Goal: Task Accomplishment & Management: Complete application form

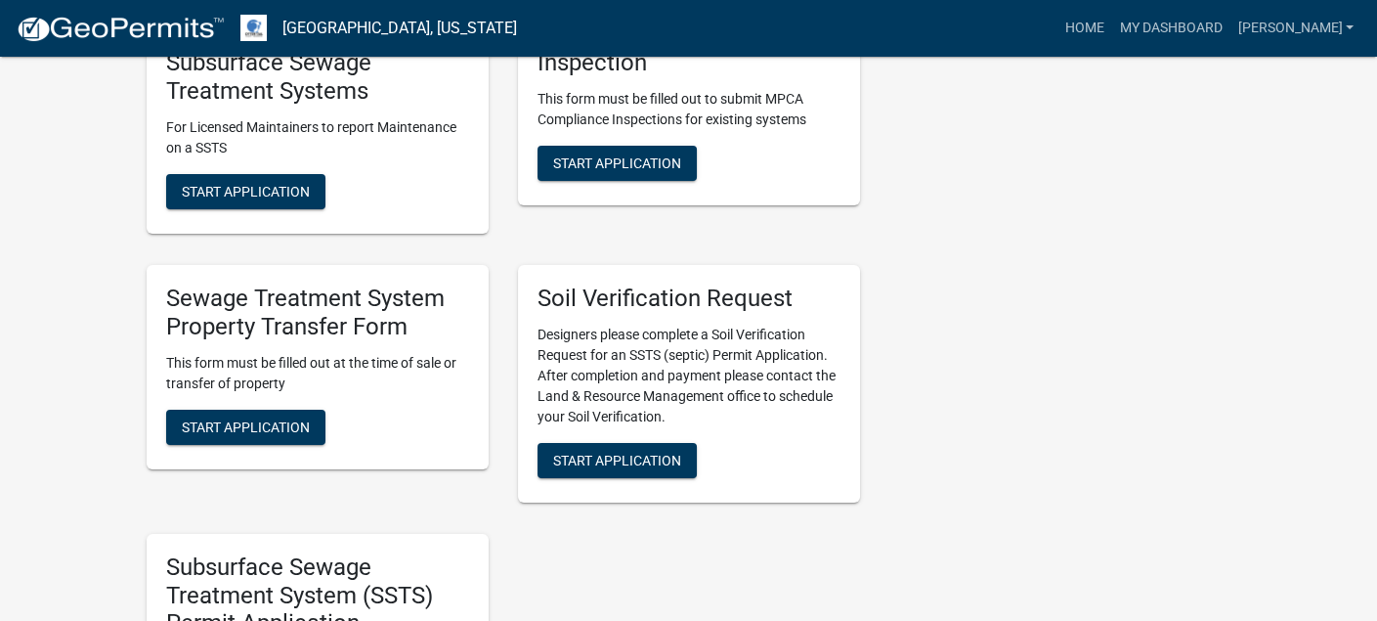
scroll to position [978, 0]
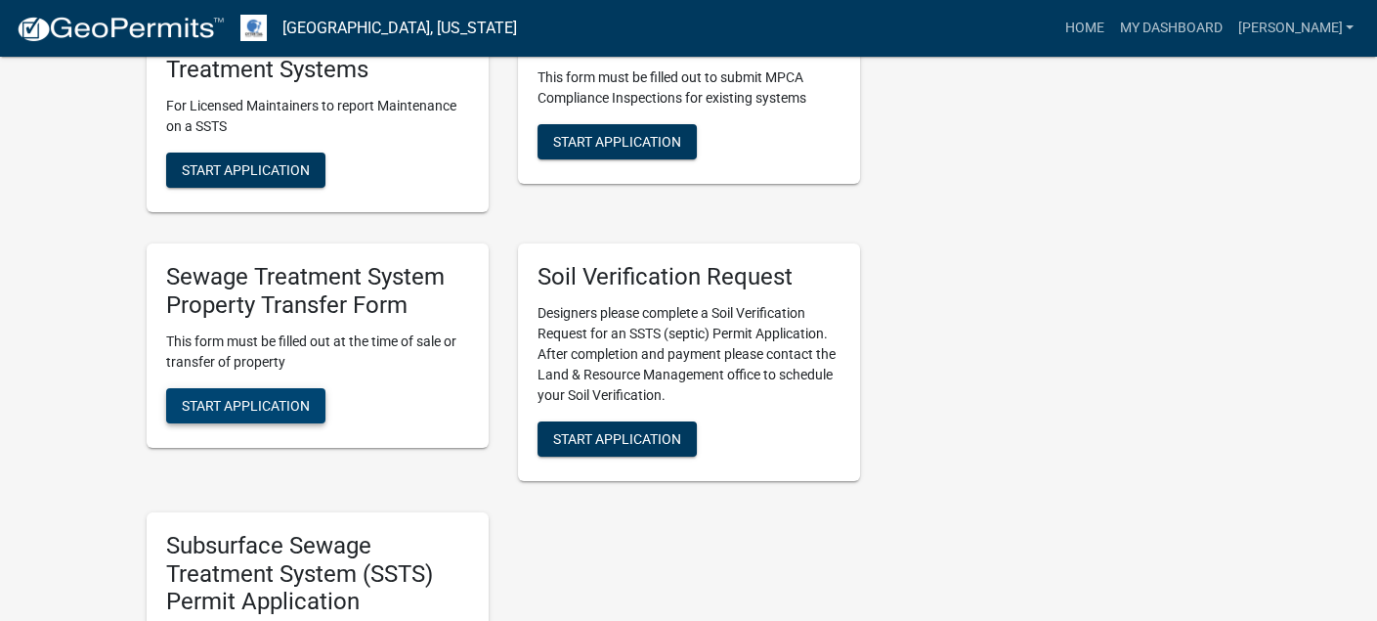
click at [265, 401] on span "Start Application" at bounding box center [246, 405] width 128 height 16
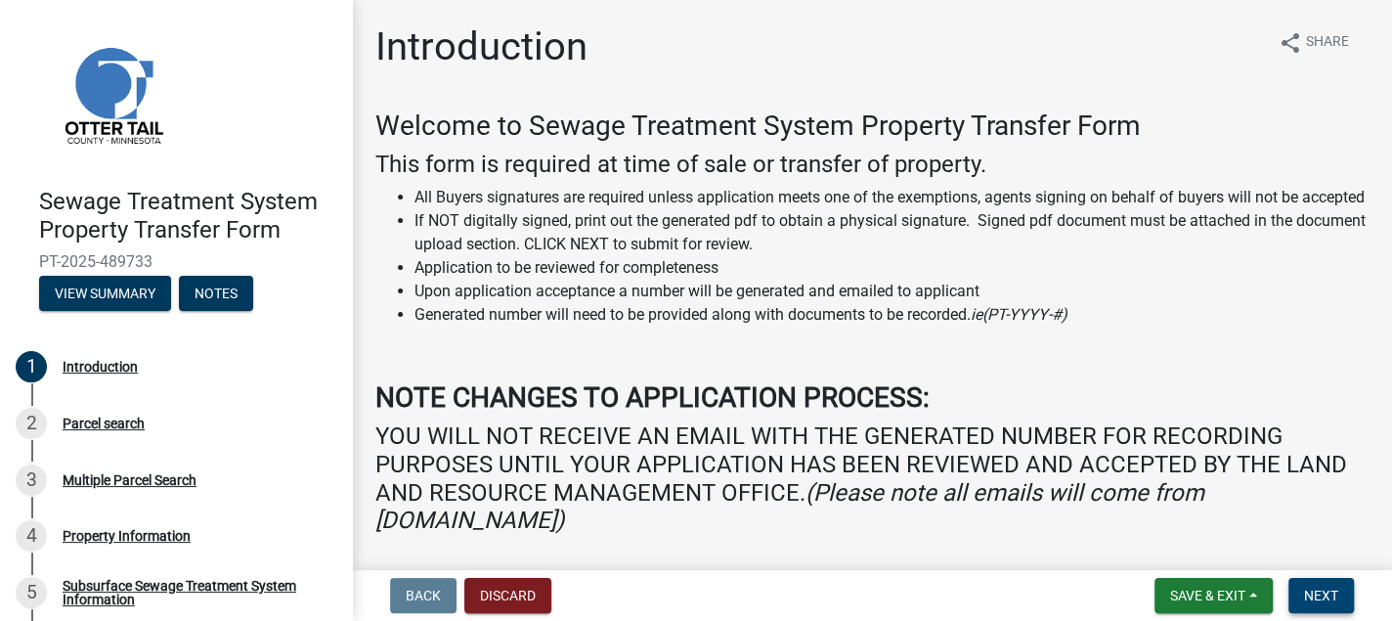
click at [1316, 593] on span "Next" at bounding box center [1321, 596] width 34 height 16
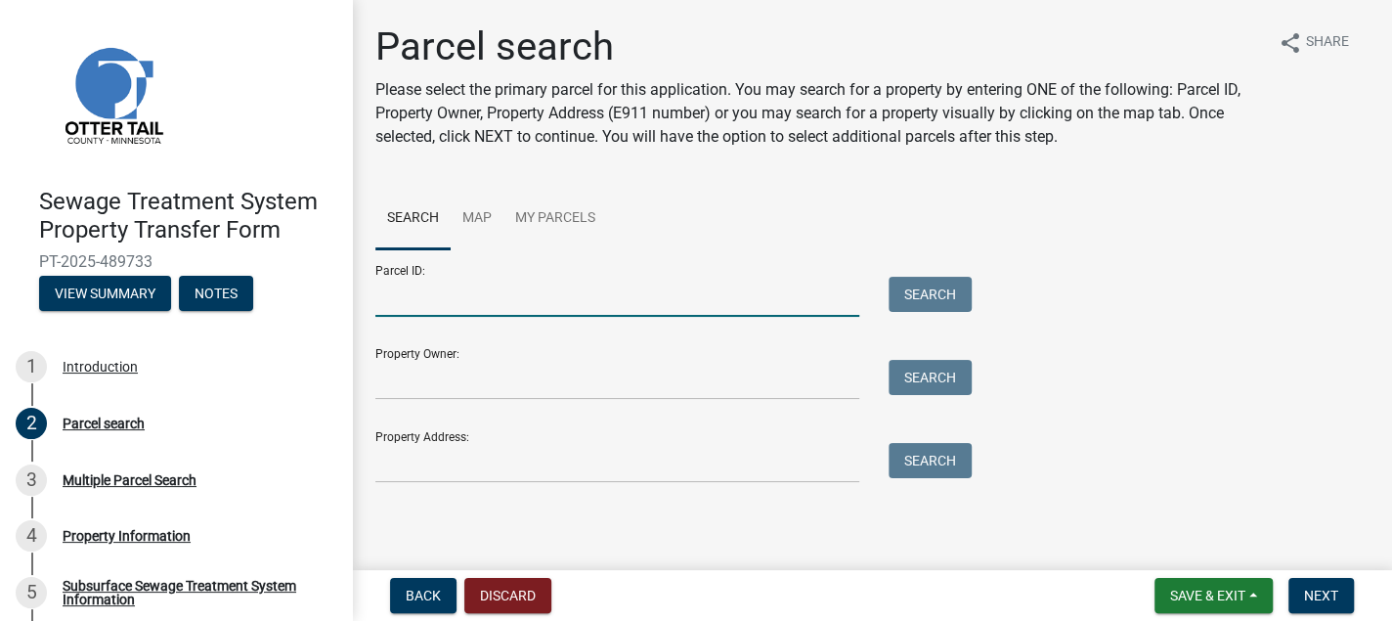
click at [391, 299] on input "Parcel ID:" at bounding box center [617, 297] width 484 height 40
click at [392, 298] on input "Parcel ID:" at bounding box center [617, 297] width 484 height 40
paste input "73000080003000"
type input "73000080003000"
click at [947, 294] on button "Search" at bounding box center [930, 294] width 83 height 35
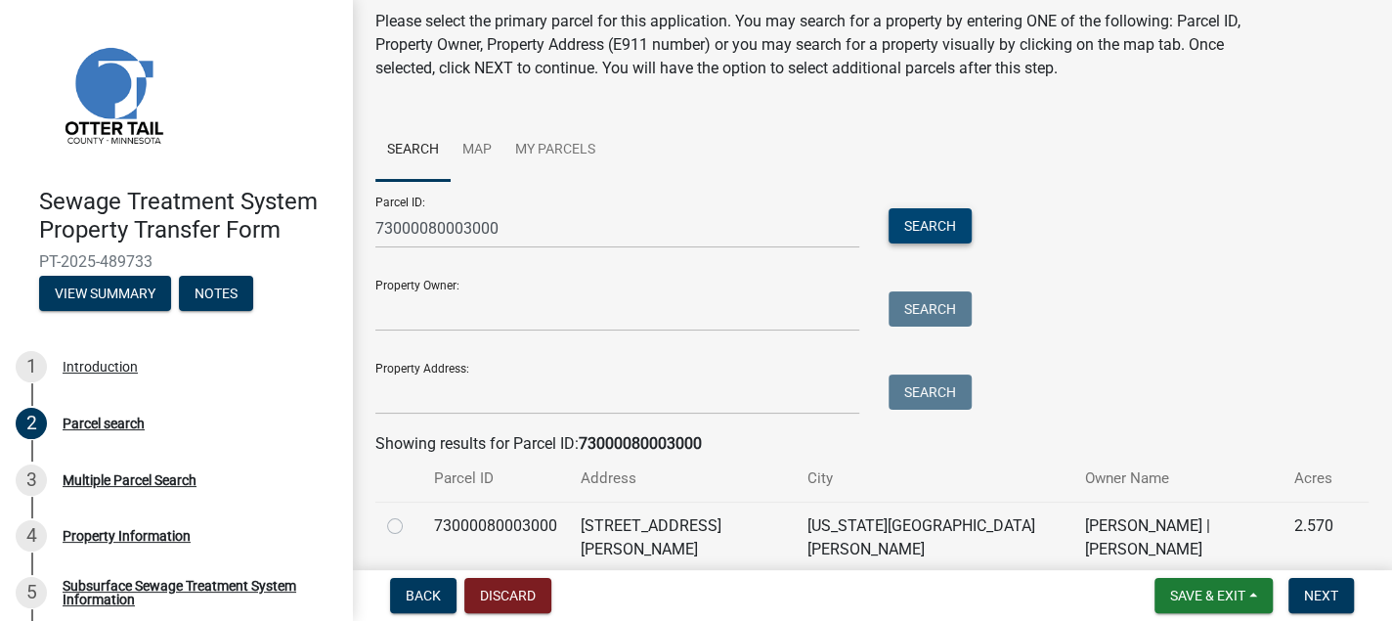
scroll to position [131, 0]
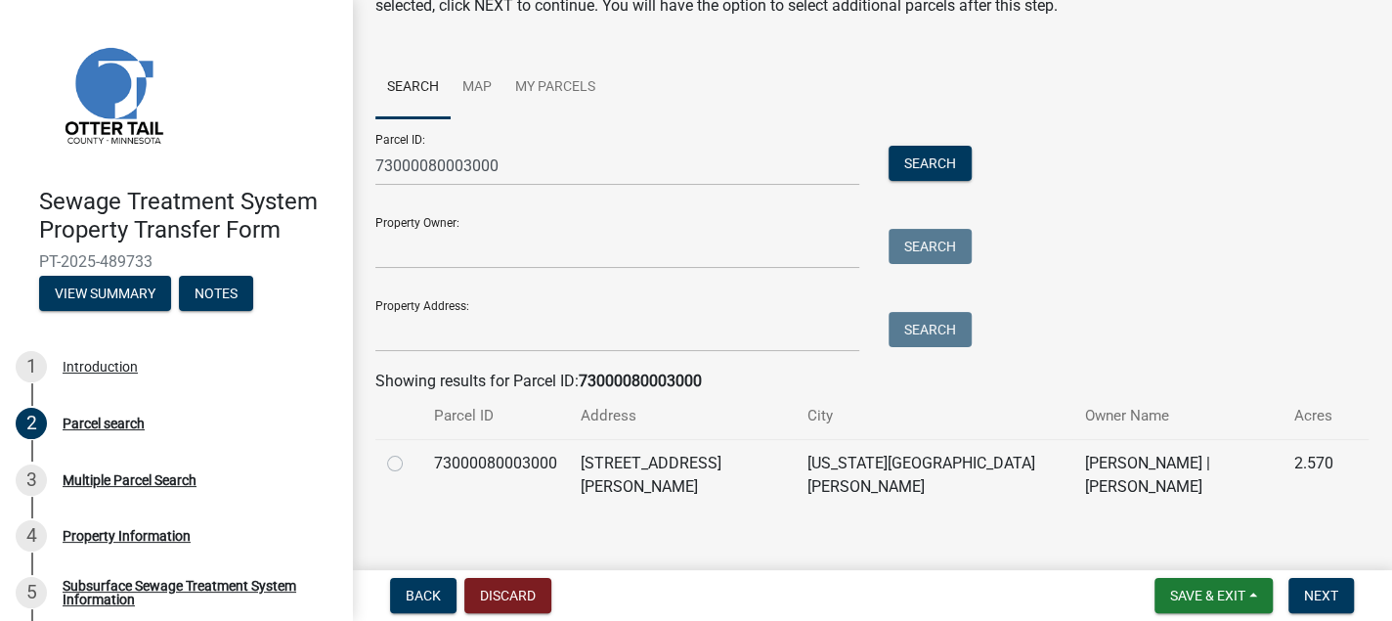
click at [411, 452] on label at bounding box center [411, 452] width 0 height 0
click at [411, 464] on input "radio" at bounding box center [417, 458] width 13 height 13
radio input "true"
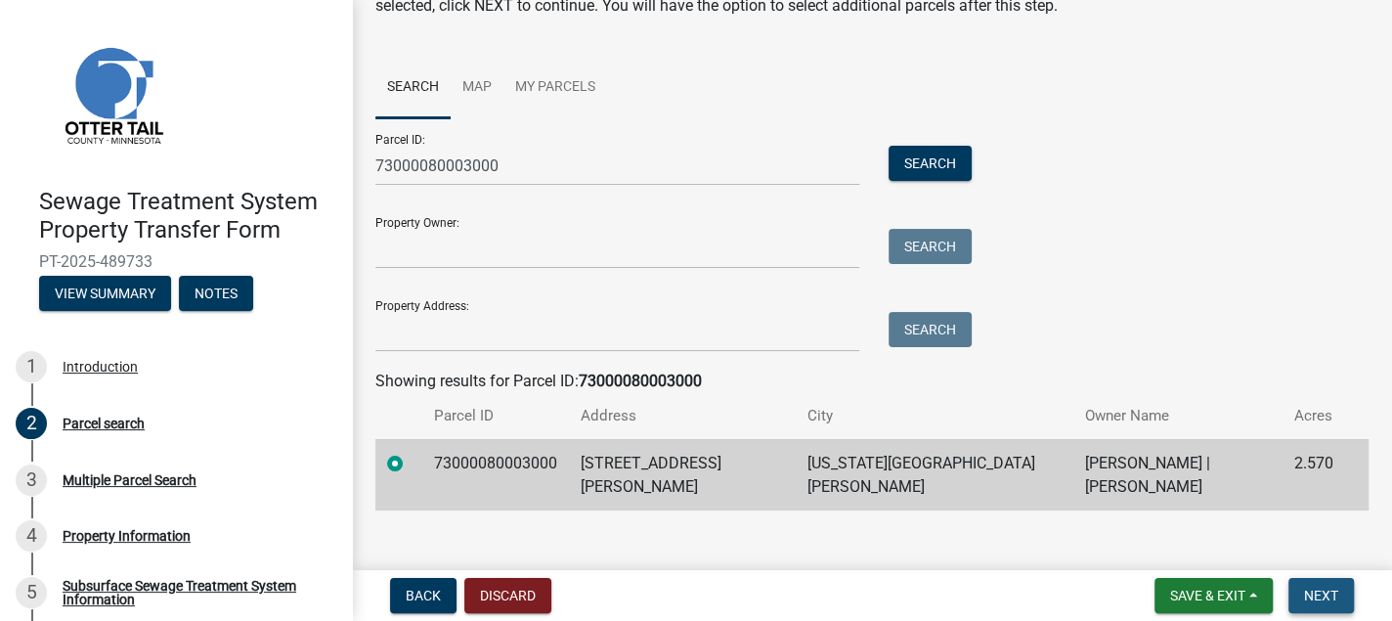
click at [1329, 596] on span "Next" at bounding box center [1321, 596] width 34 height 16
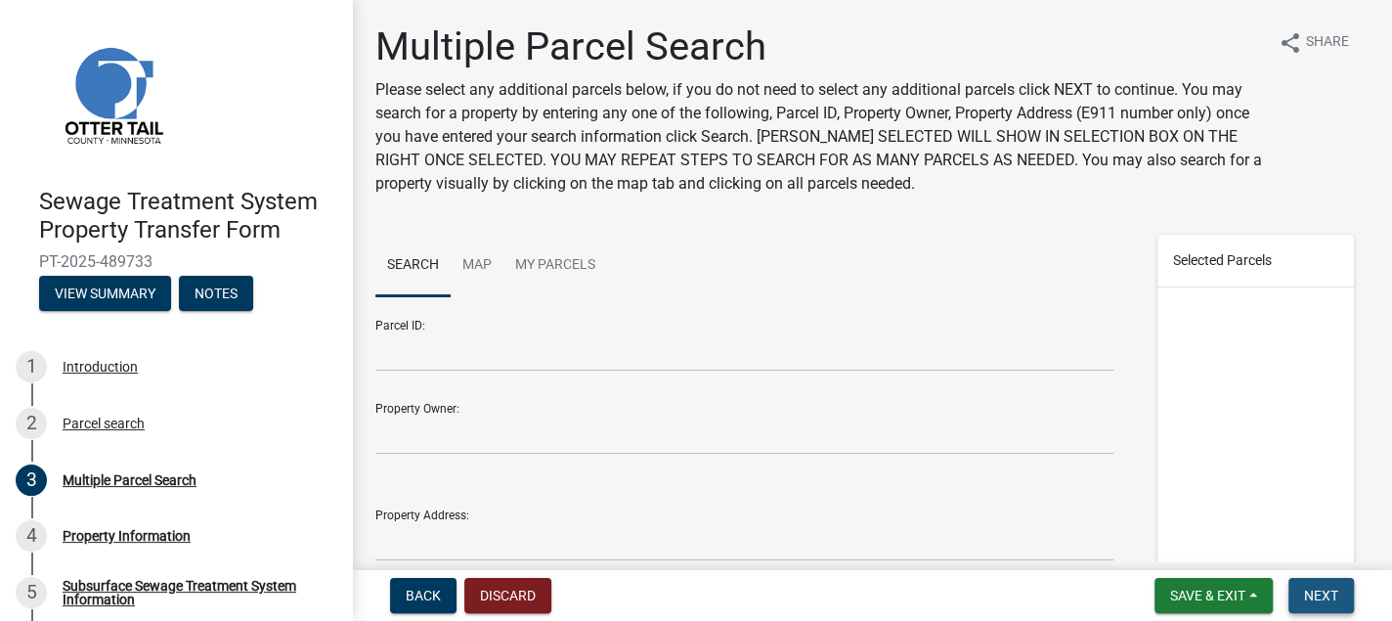
click at [1329, 596] on span "Next" at bounding box center [1321, 596] width 34 height 16
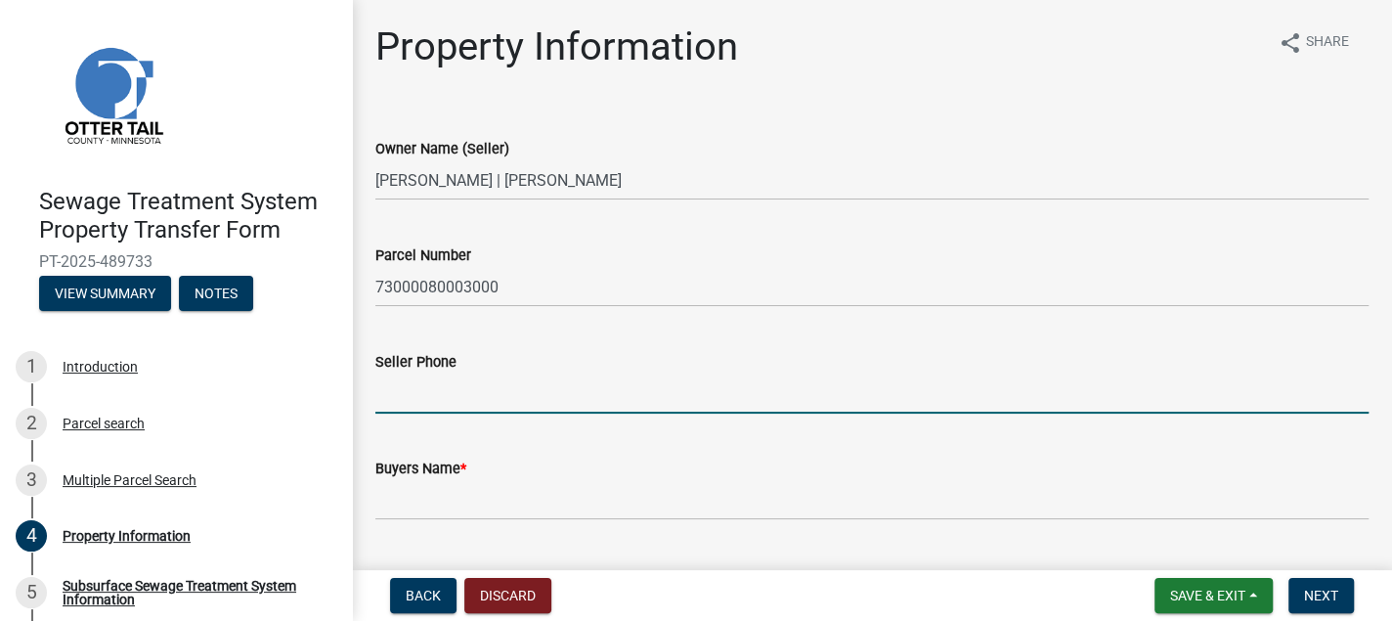
click at [405, 401] on input "Seller Phone" at bounding box center [871, 393] width 993 height 40
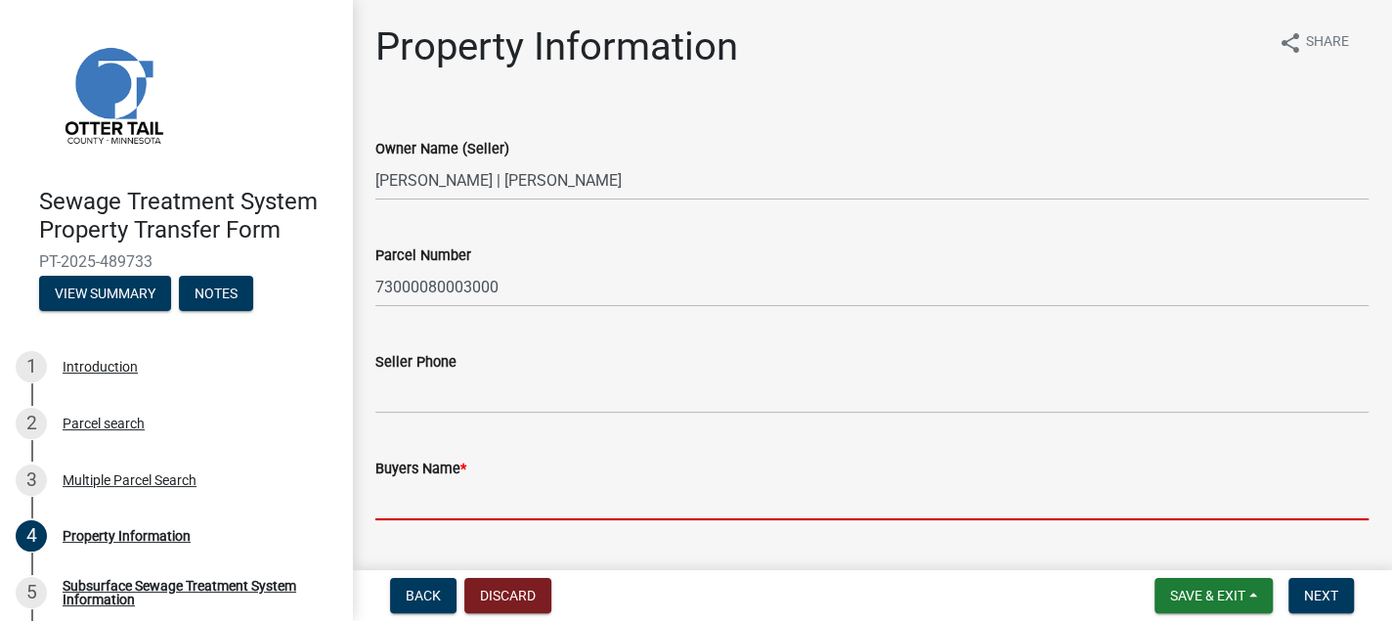
click at [396, 513] on input "Buyers Name *" at bounding box center [871, 500] width 993 height 40
click at [379, 500] on input "Buyers Name *" at bounding box center [871, 500] width 993 height 40
paste input "[PERSON_NAME] and [PERSON_NAME],"
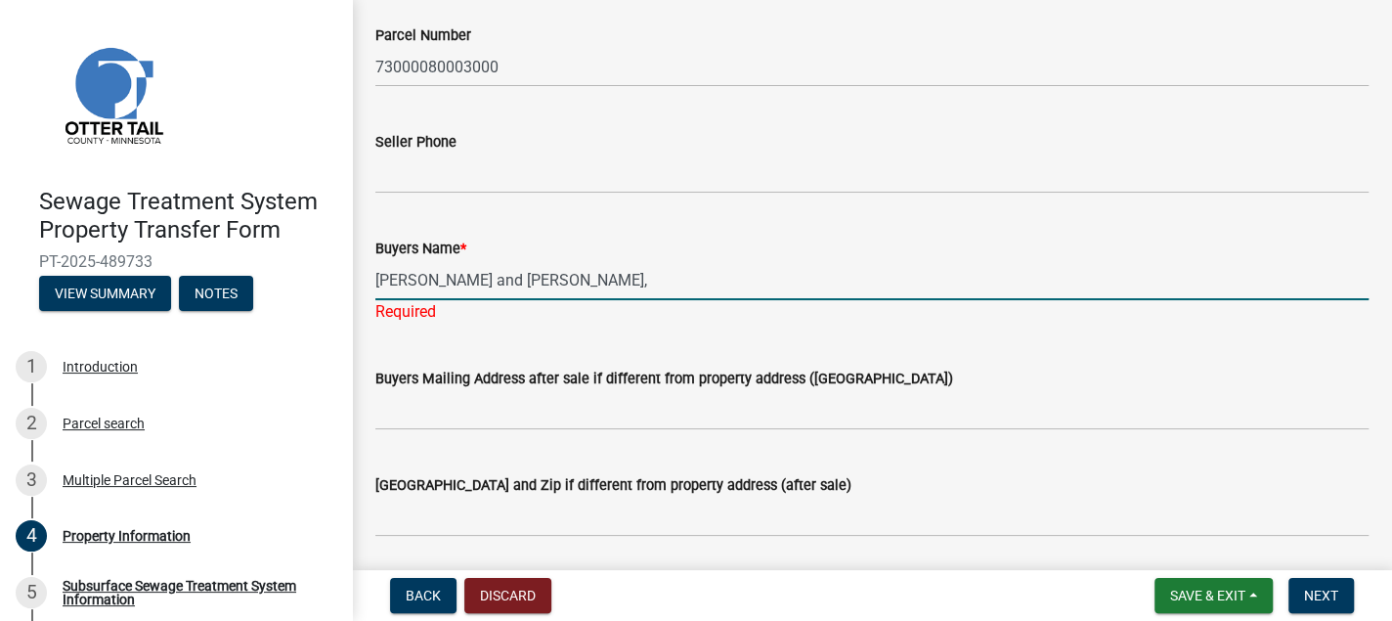
scroll to position [293, 0]
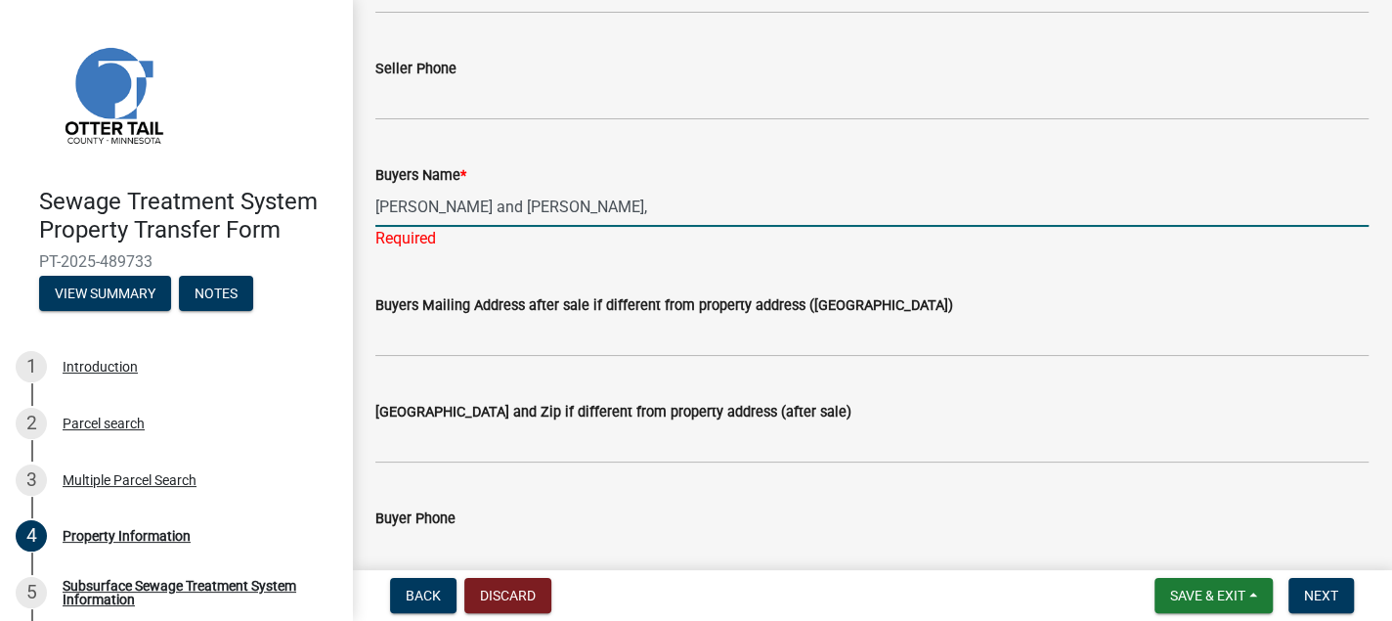
type input "[PERSON_NAME] and [PERSON_NAME],"
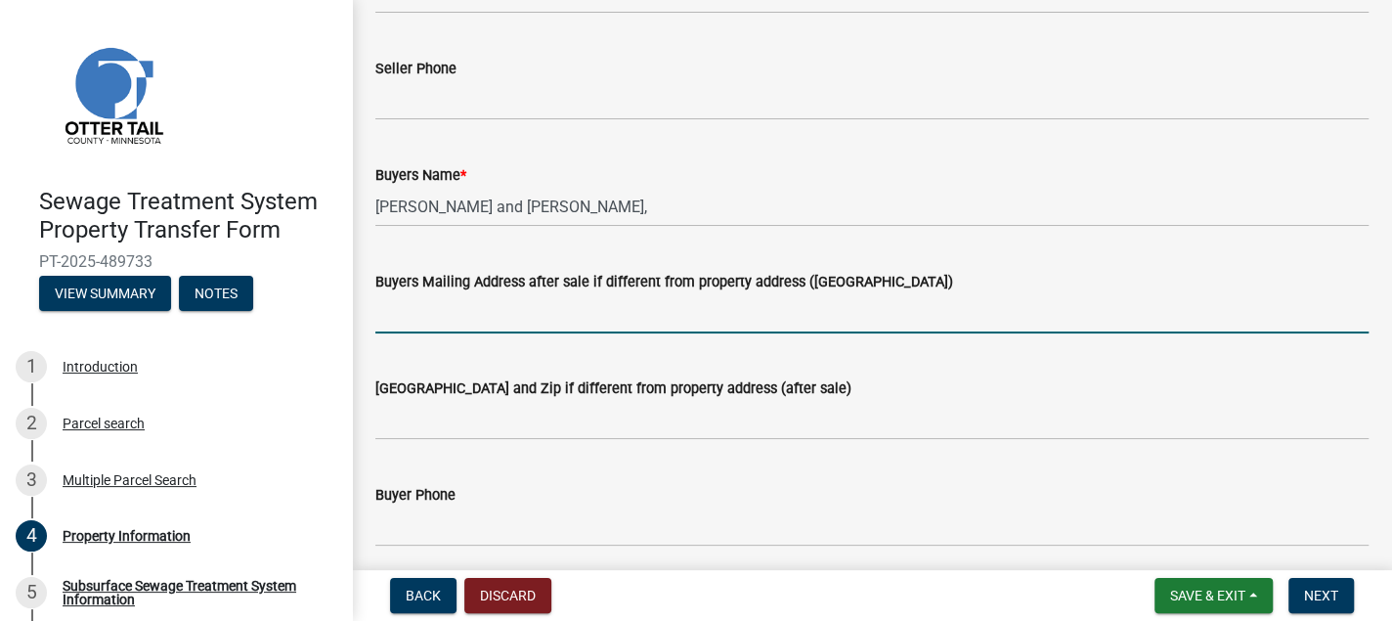
click at [401, 340] on wm-data-entity-input "Buyers Mailing Address after sale if different from property address ([GEOGRAPH…" at bounding box center [871, 295] width 993 height 107
click at [373, 314] on div "Buyers Mailing Address after sale if different from property address ([GEOGRAPH…" at bounding box center [872, 287] width 1023 height 91
paste input "[STREET_ADDRESS][PERSON_NAME]"
type input "[STREET_ADDRESS][PERSON_NAME]"
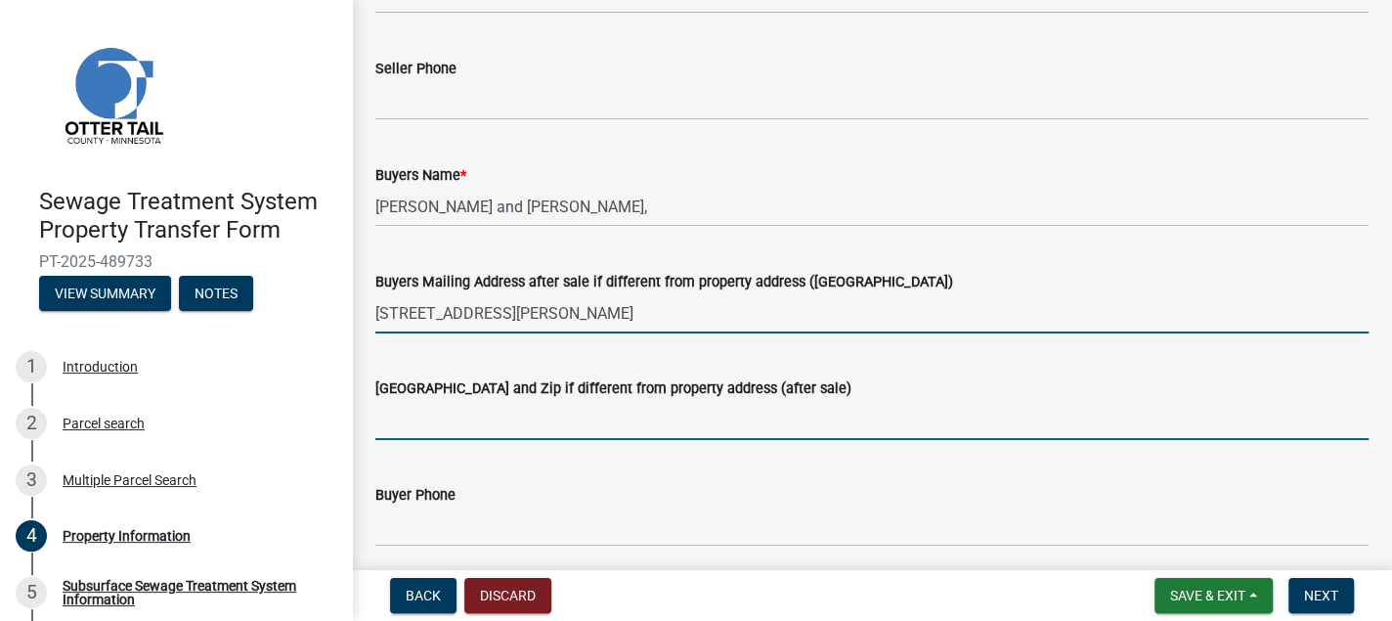
click at [406, 414] on input "[GEOGRAPHIC_DATA] and Zip if different from property address (after sale)" at bounding box center [871, 420] width 993 height 40
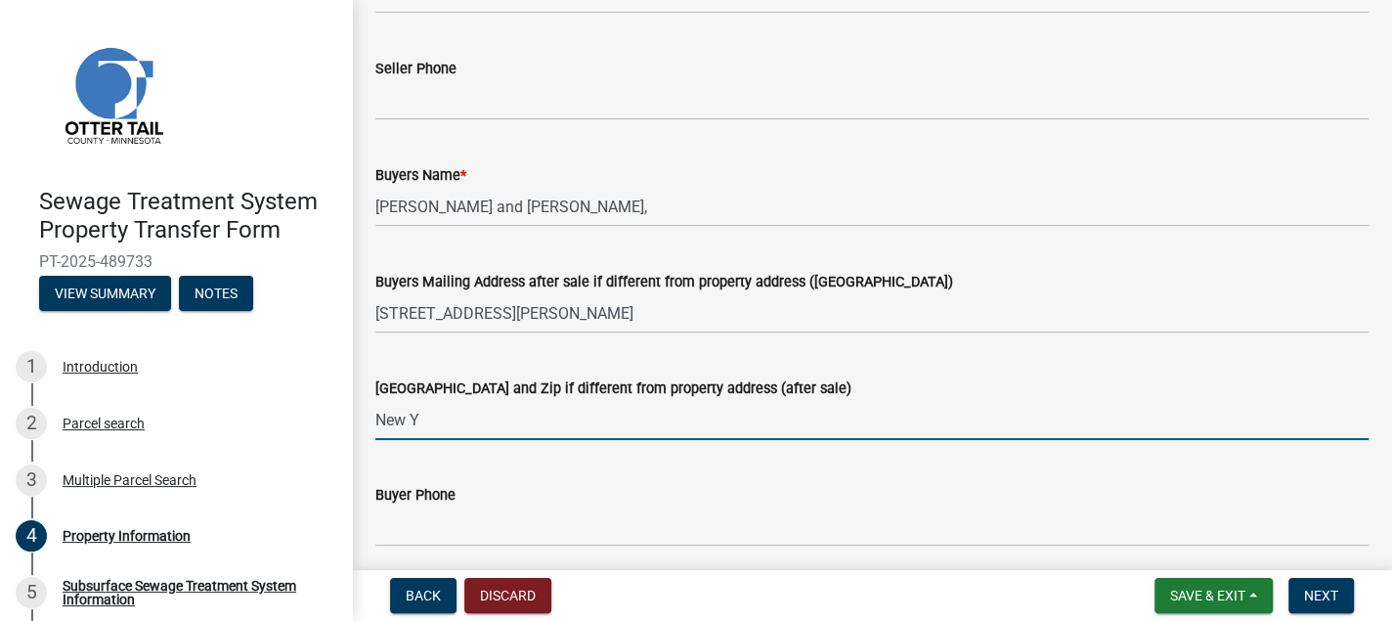
type input "[US_STATE][GEOGRAPHIC_DATA][PERSON_NAME] [GEOGRAPHIC_DATA] 56567"
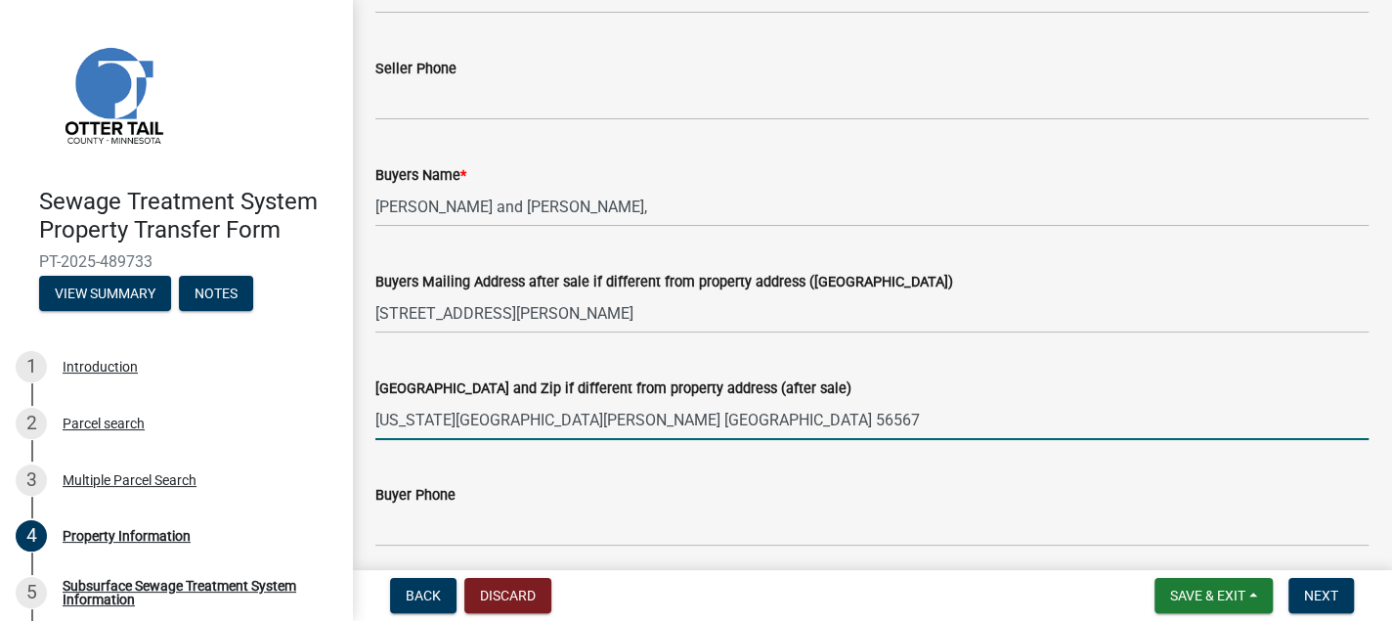
scroll to position [489, 0]
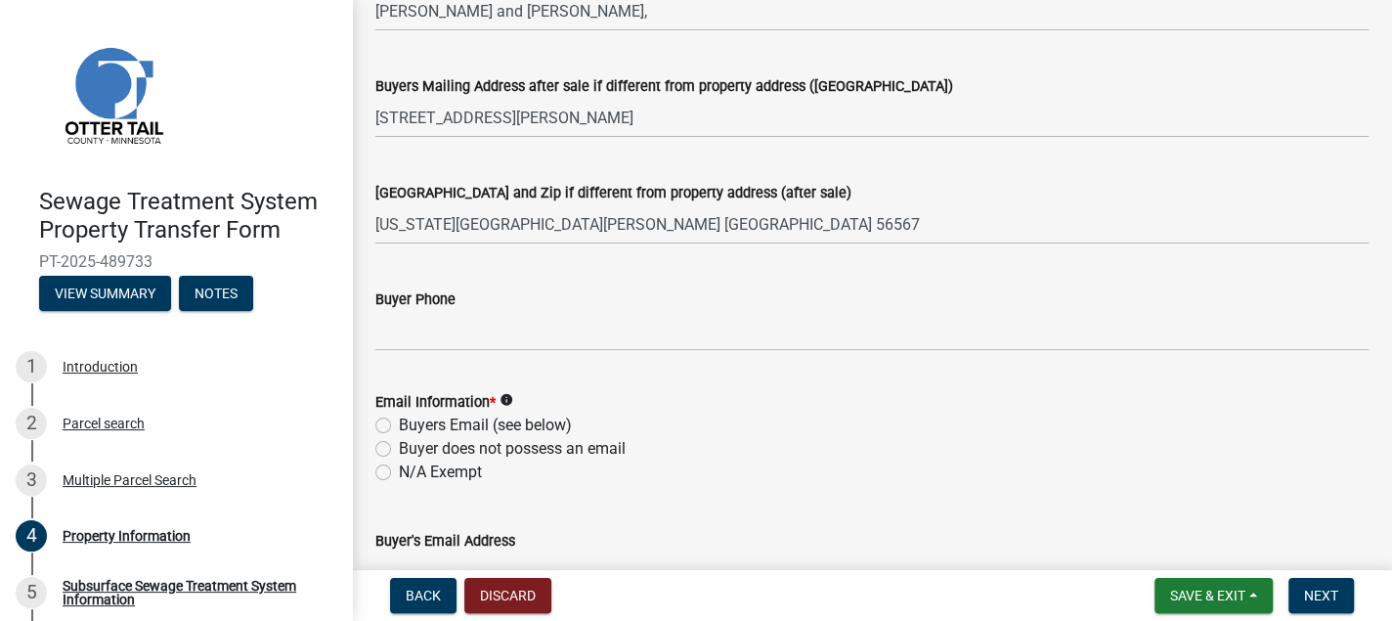
click at [399, 470] on label "N/A Exempt" at bounding box center [440, 471] width 83 height 23
click at [399, 470] on input "N/A Exempt" at bounding box center [405, 466] width 13 height 13
radio input "true"
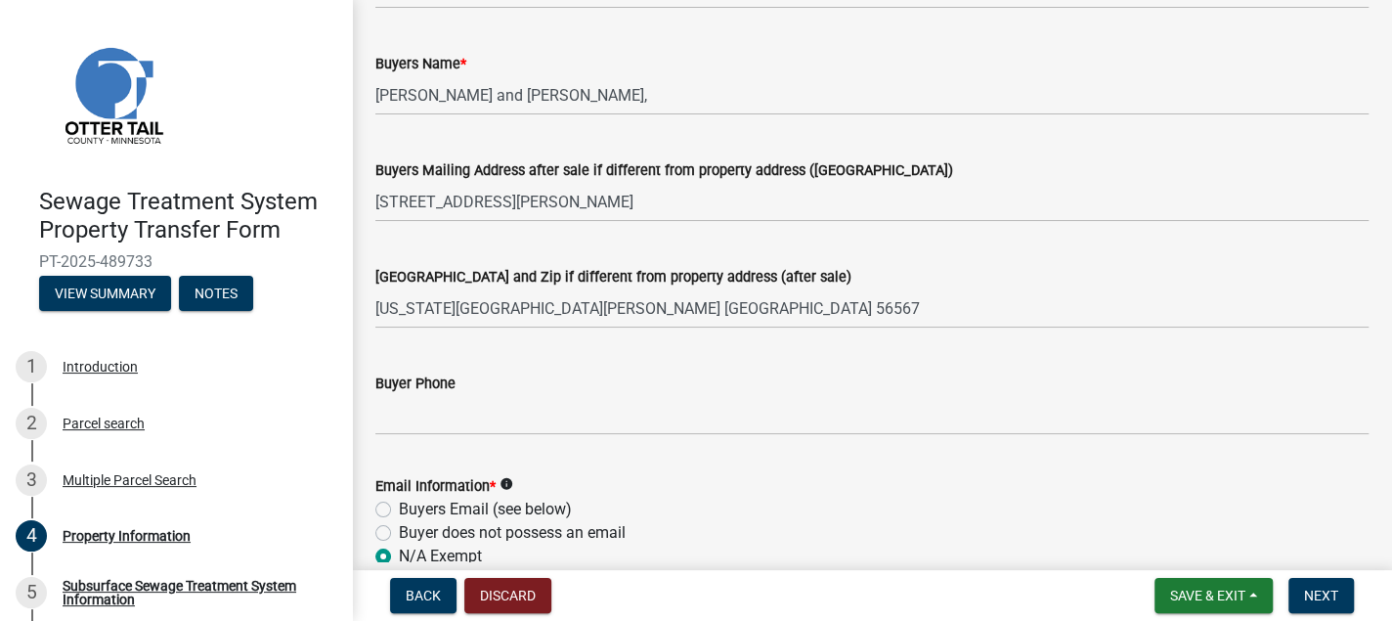
scroll to position [293, 0]
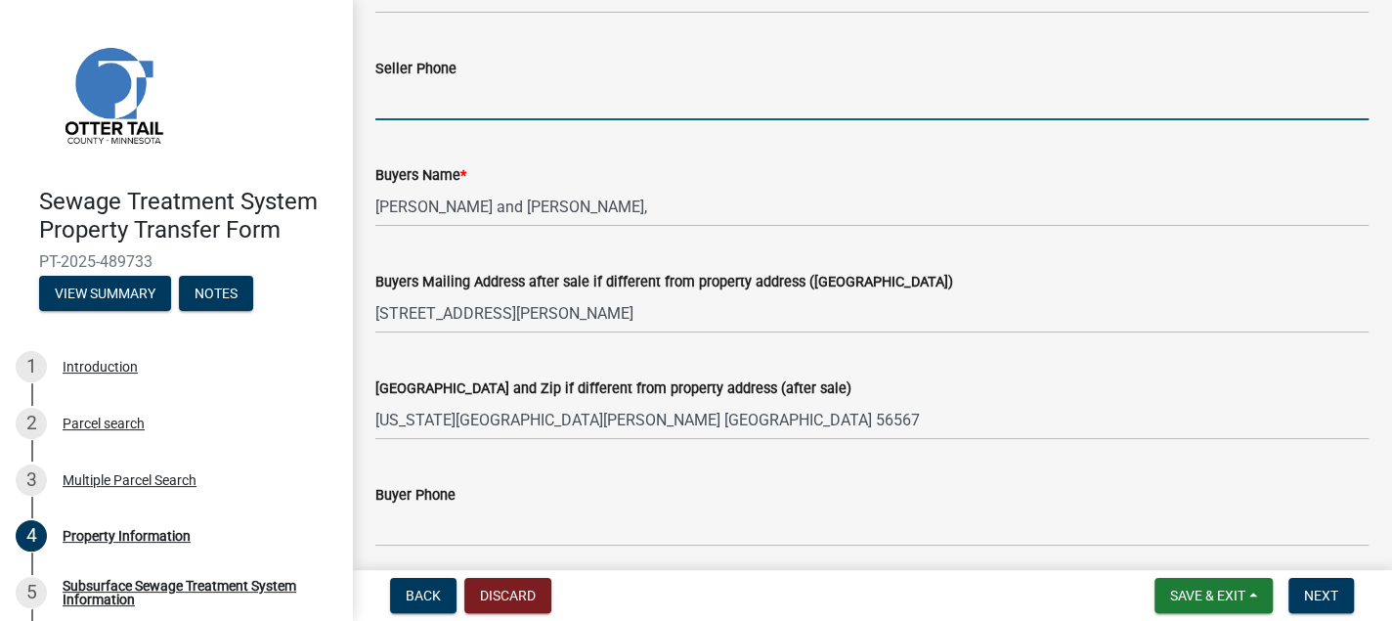
click at [381, 105] on input "Seller Phone" at bounding box center [871, 100] width 993 height 40
drag, startPoint x: 471, startPoint y: 99, endPoint x: 365, endPoint y: 94, distance: 106.7
click at [365, 94] on div "Seller Phone [PHONE_NUMBER]" at bounding box center [872, 74] width 1023 height 91
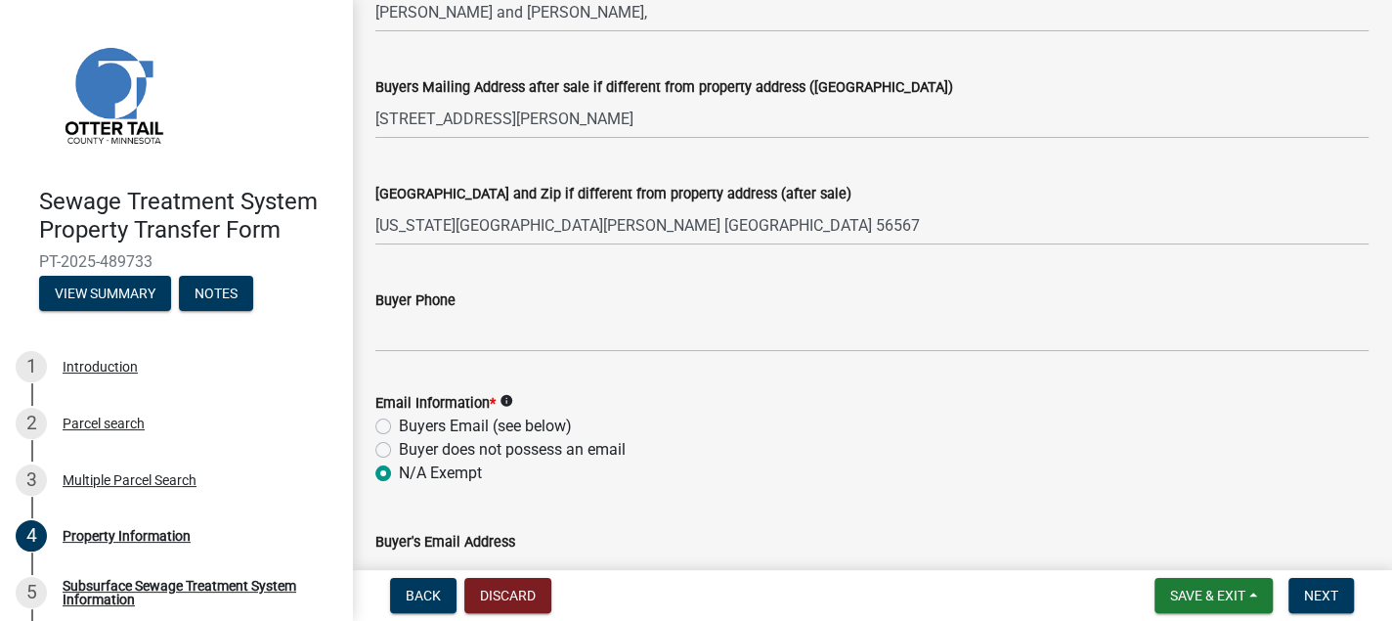
scroll to position [489, 0]
type input "[PHONE_NUMBER]"
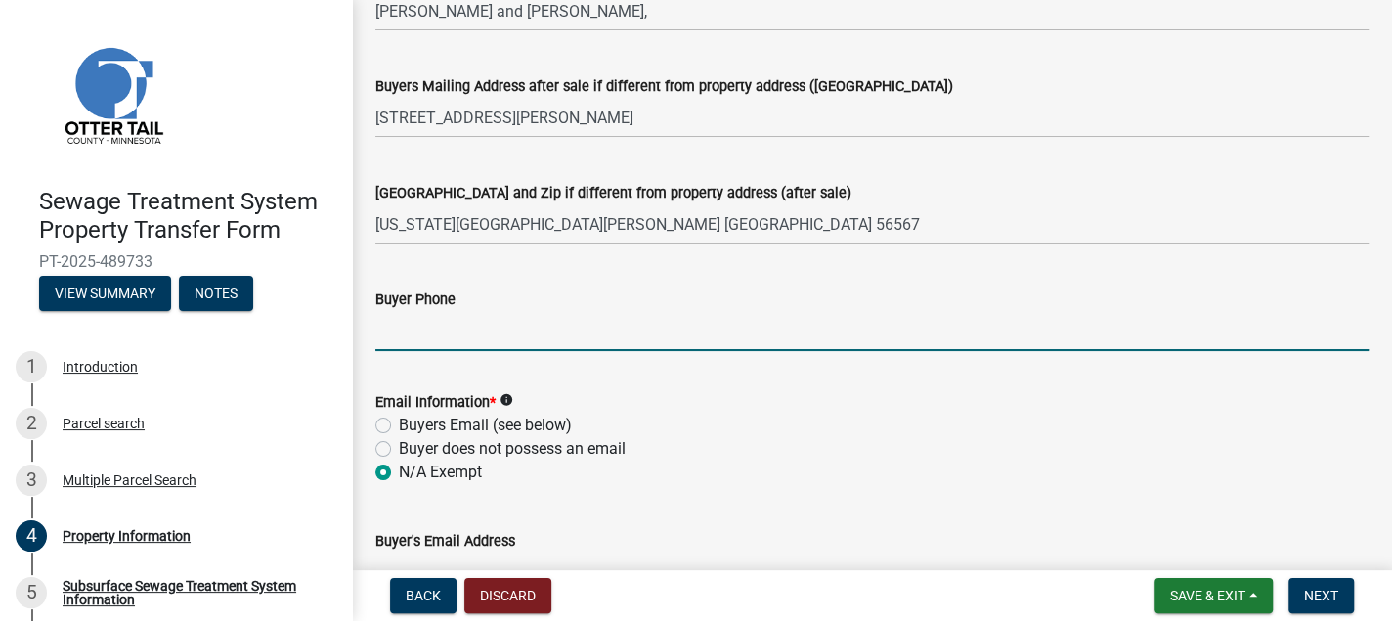
click at [391, 334] on input "Buyer Phone" at bounding box center [871, 331] width 993 height 40
paste input "[PHONE_NUMBER]"
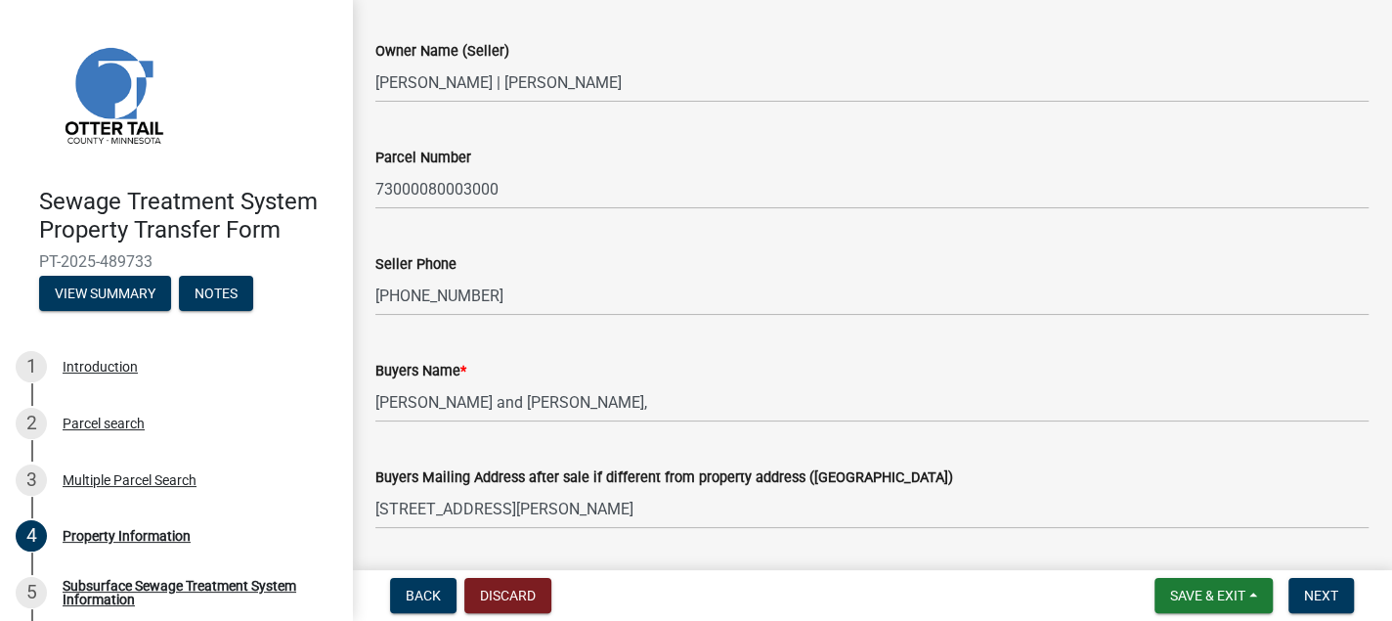
scroll to position [0, 0]
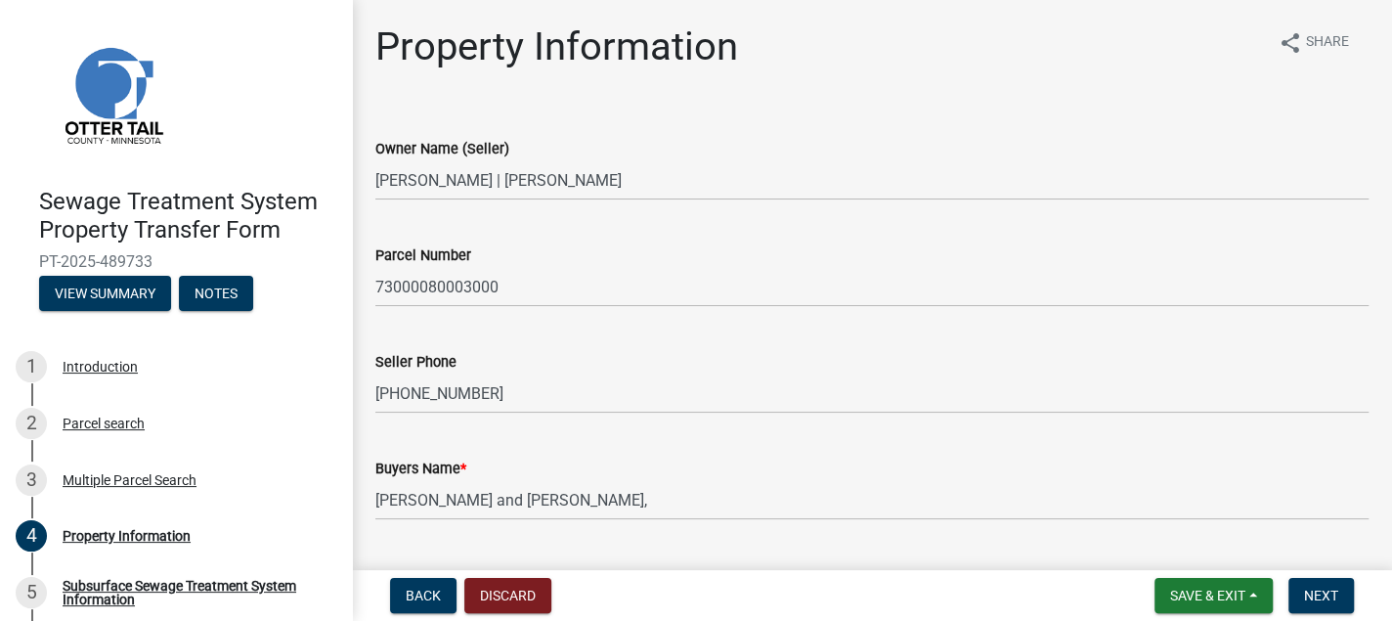
type input "[PHONE_NUMBER]"
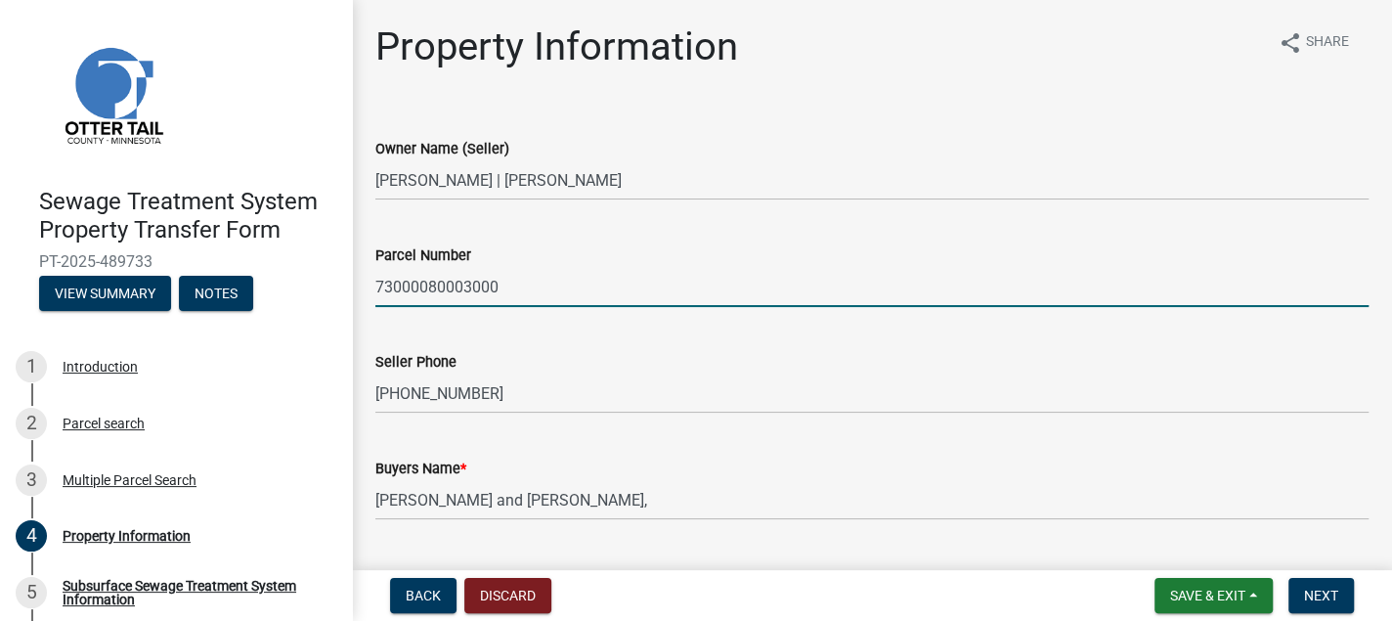
click at [521, 286] on input "73000080003000" at bounding box center [871, 287] width 993 height 40
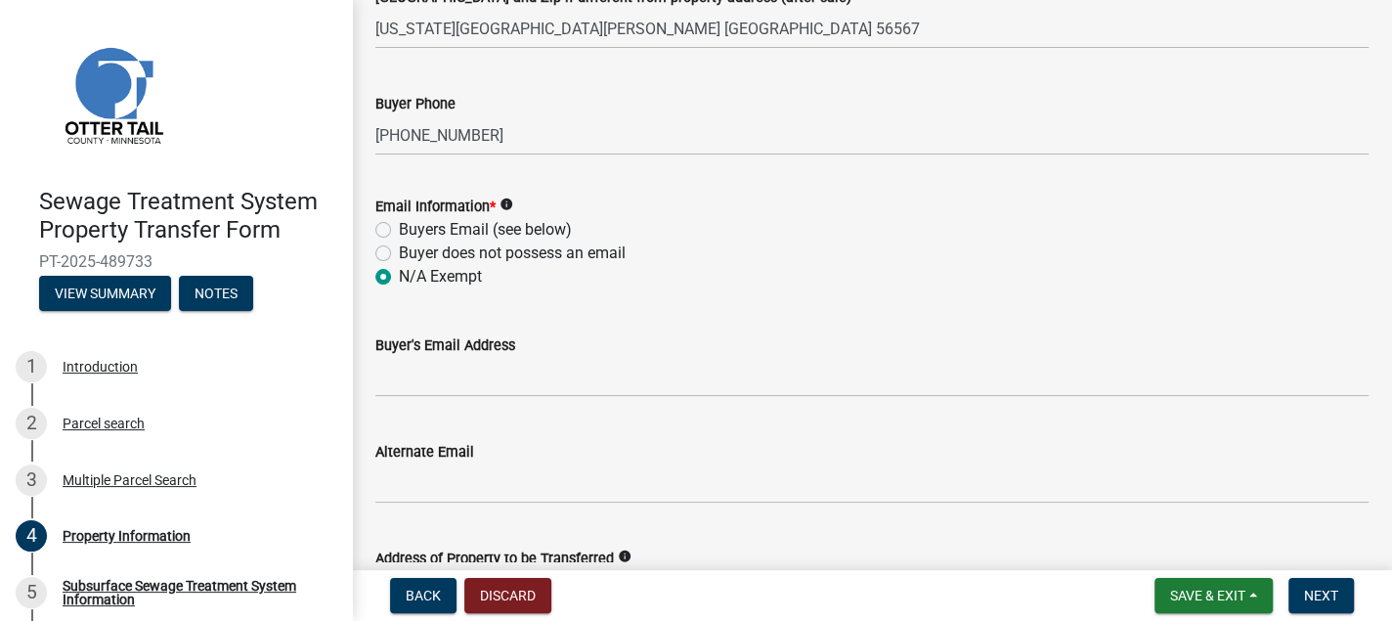
scroll to position [782, 0]
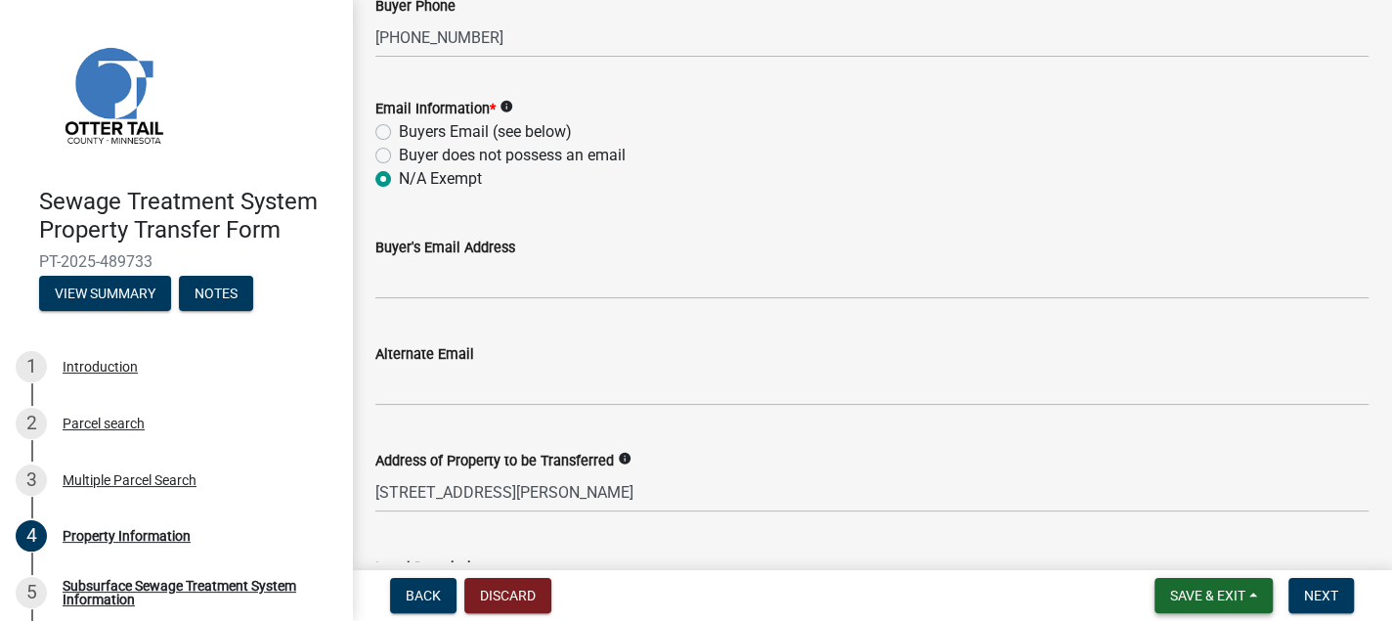
type input "73000080003000 - only part"
click at [1194, 600] on span "Save & Exit" at bounding box center [1207, 596] width 75 height 16
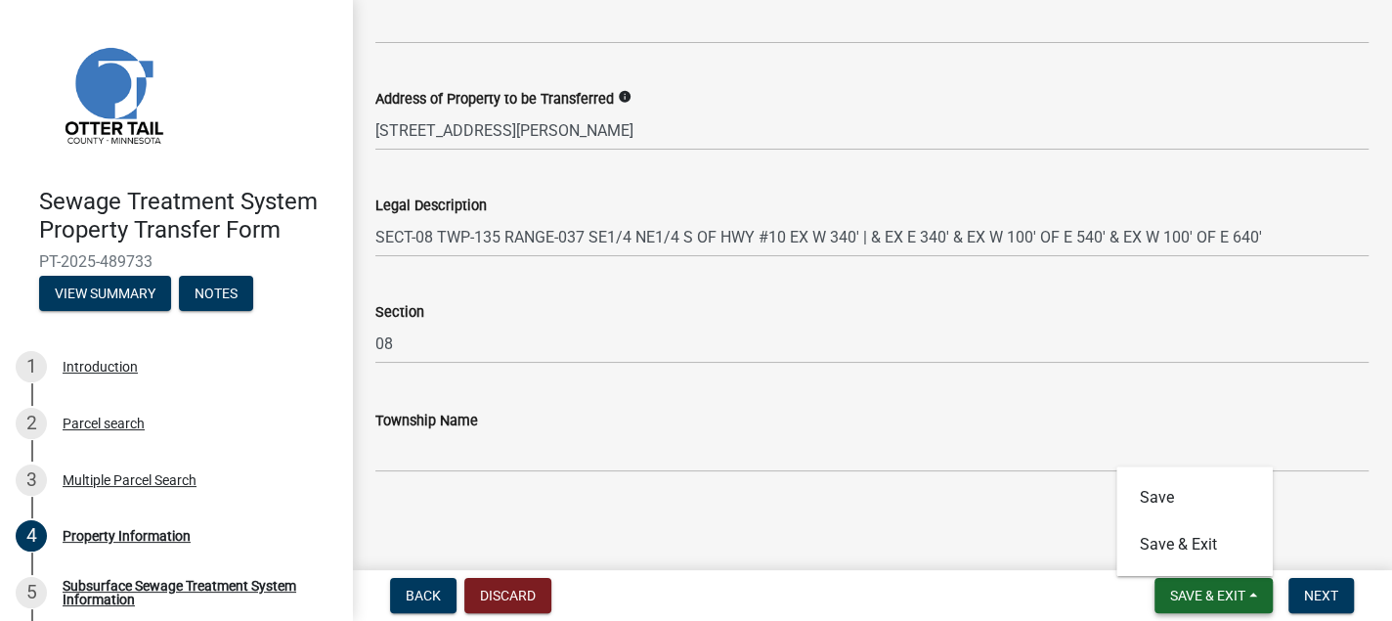
scroll to position [1145, 0]
click at [1316, 596] on span "Next" at bounding box center [1321, 596] width 34 height 16
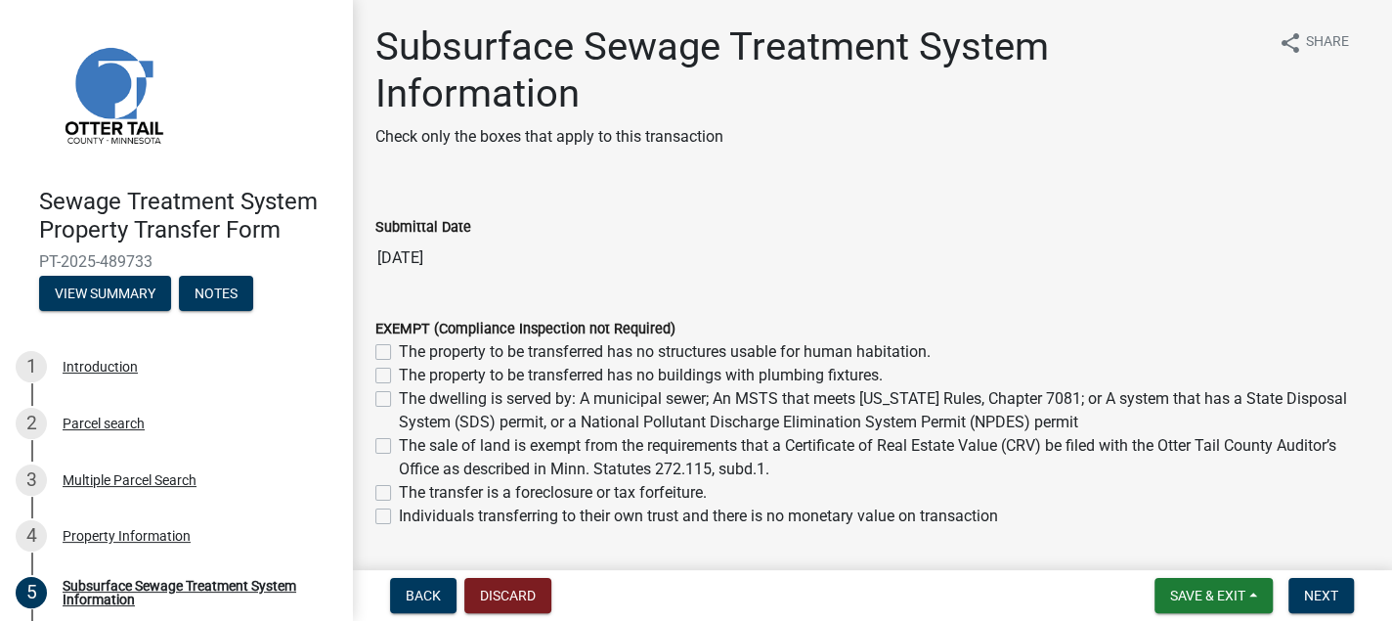
click at [399, 443] on label "The sale of land is exempt from the requirements that a Certificate of Real Est…" at bounding box center [884, 457] width 970 height 47
click at [399, 443] on input "The sale of land is exempt from the requirements that a Certificate of Real Est…" at bounding box center [405, 440] width 13 height 13
checkbox input "true"
checkbox input "false"
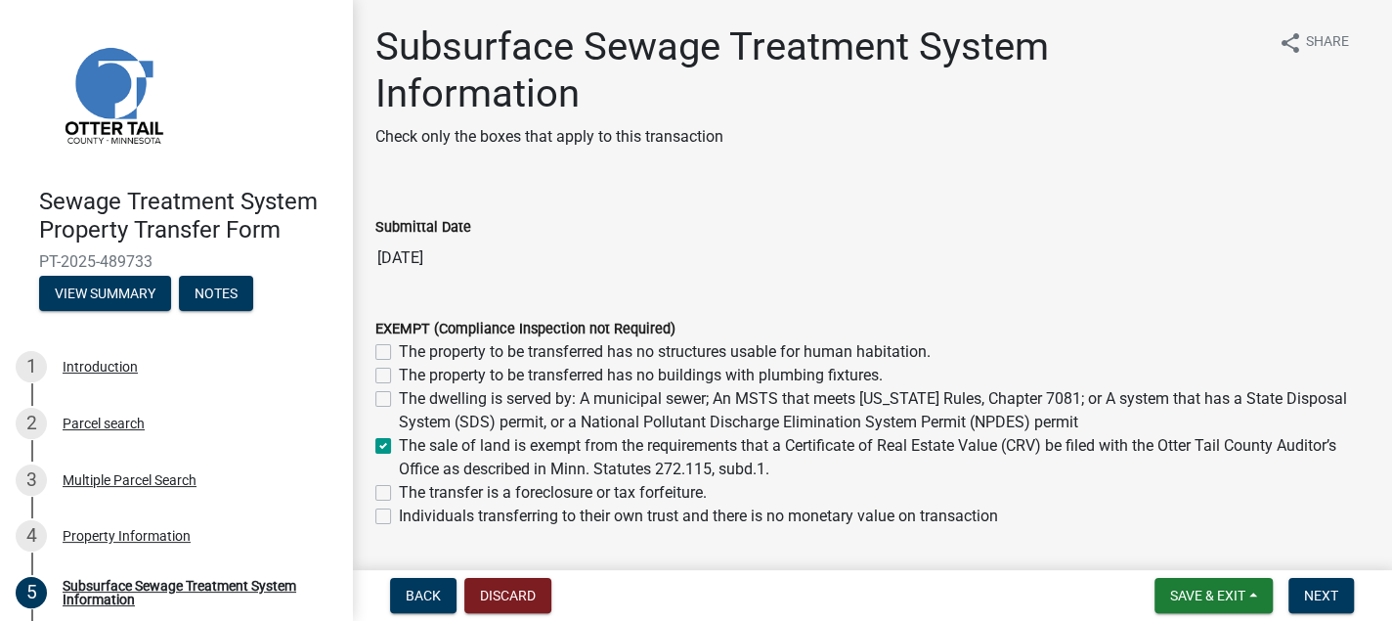
checkbox input "false"
checkbox input "true"
checkbox input "false"
click at [1322, 589] on span "Next" at bounding box center [1321, 596] width 34 height 16
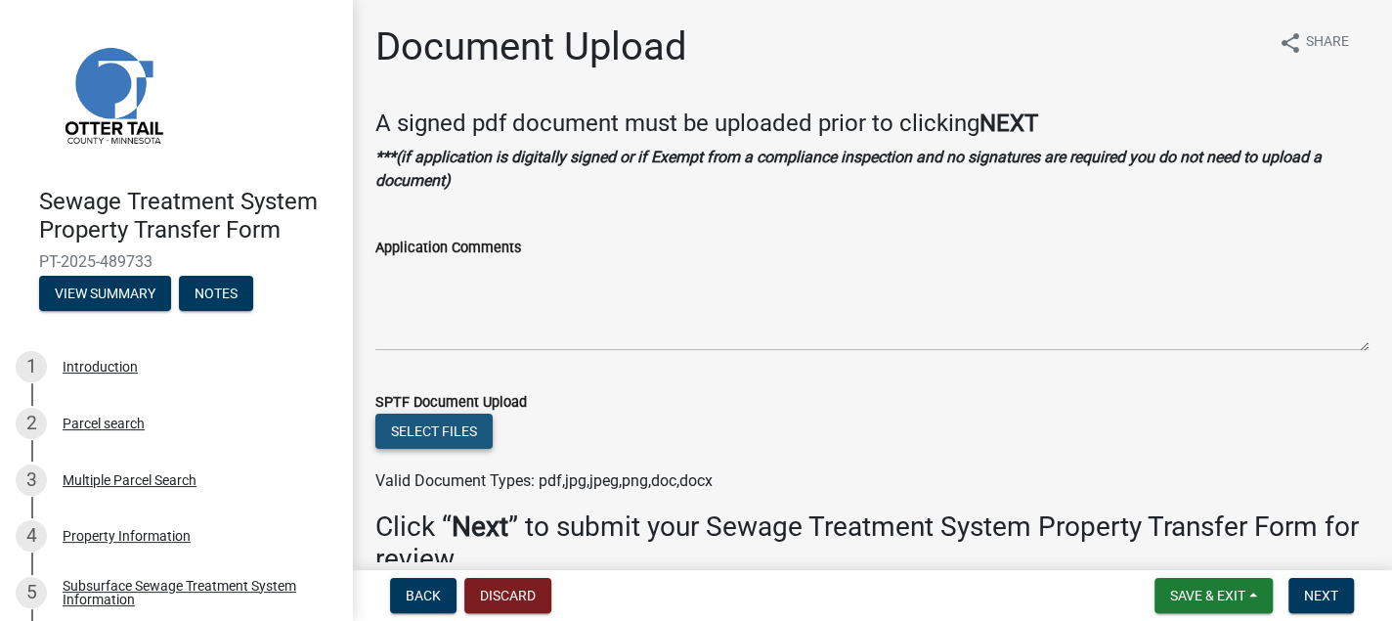
click at [452, 428] on button "Select files" at bounding box center [433, 431] width 117 height 35
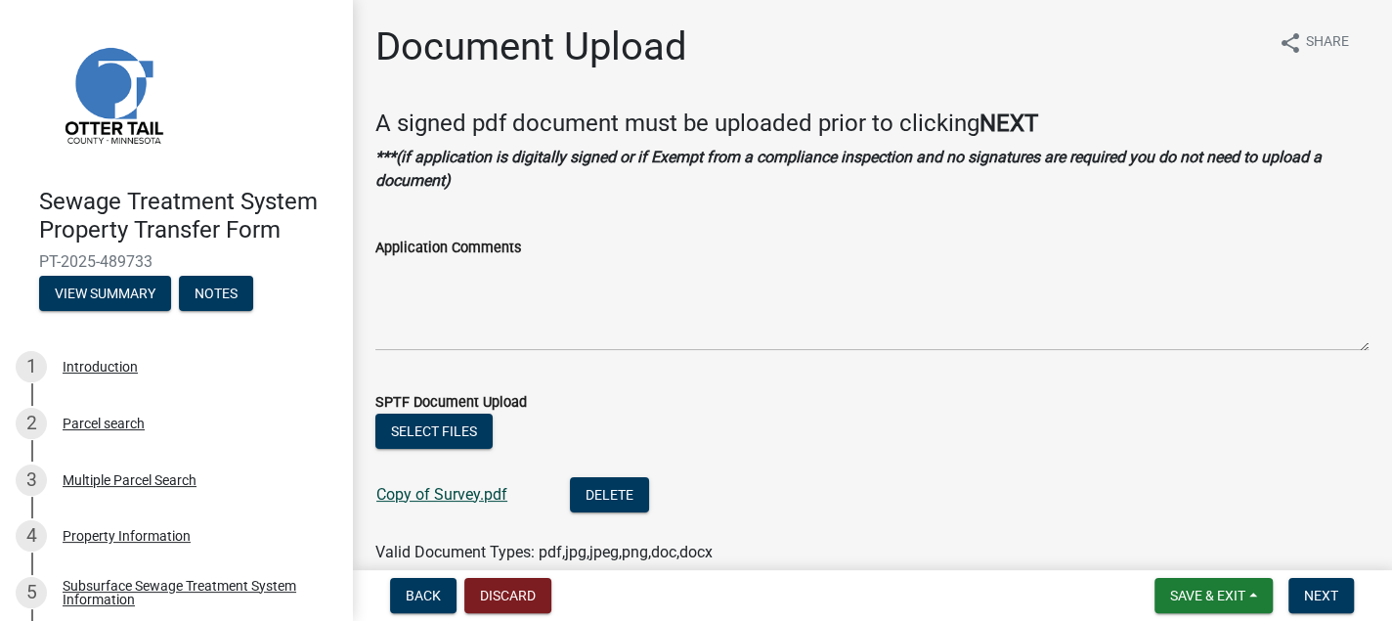
click at [459, 495] on link "Copy of Survey.pdf" at bounding box center [441, 494] width 131 height 19
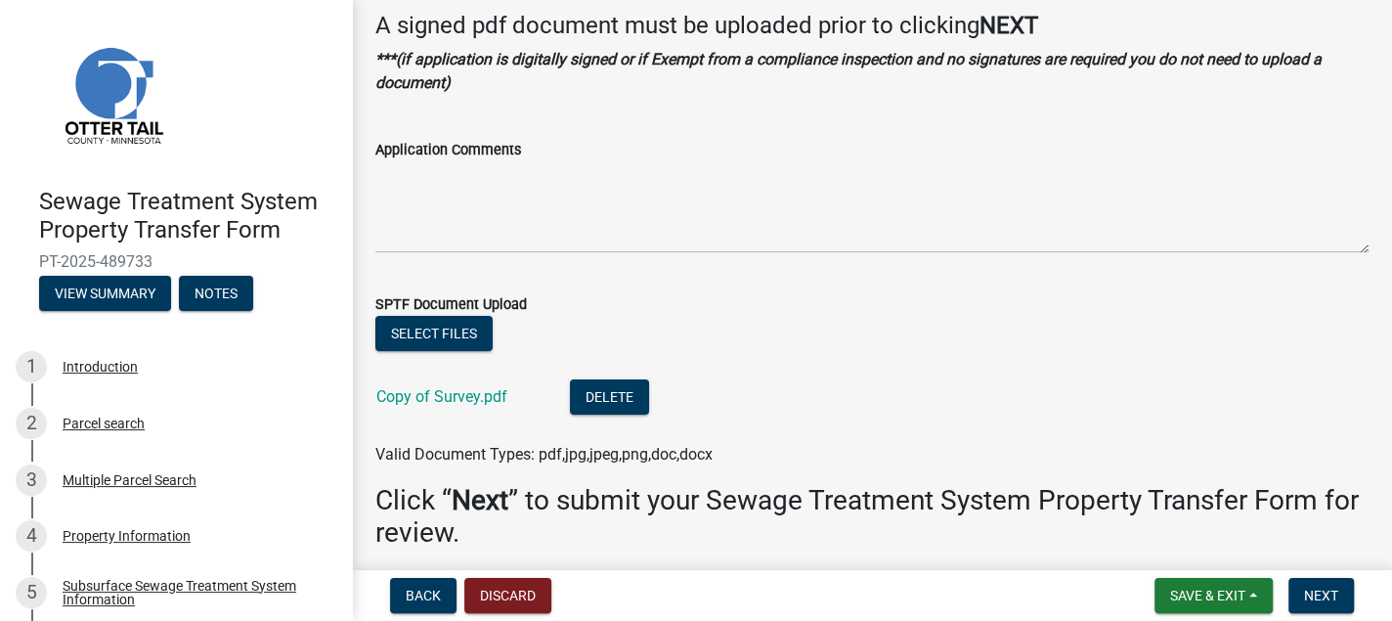
scroll to position [176, 0]
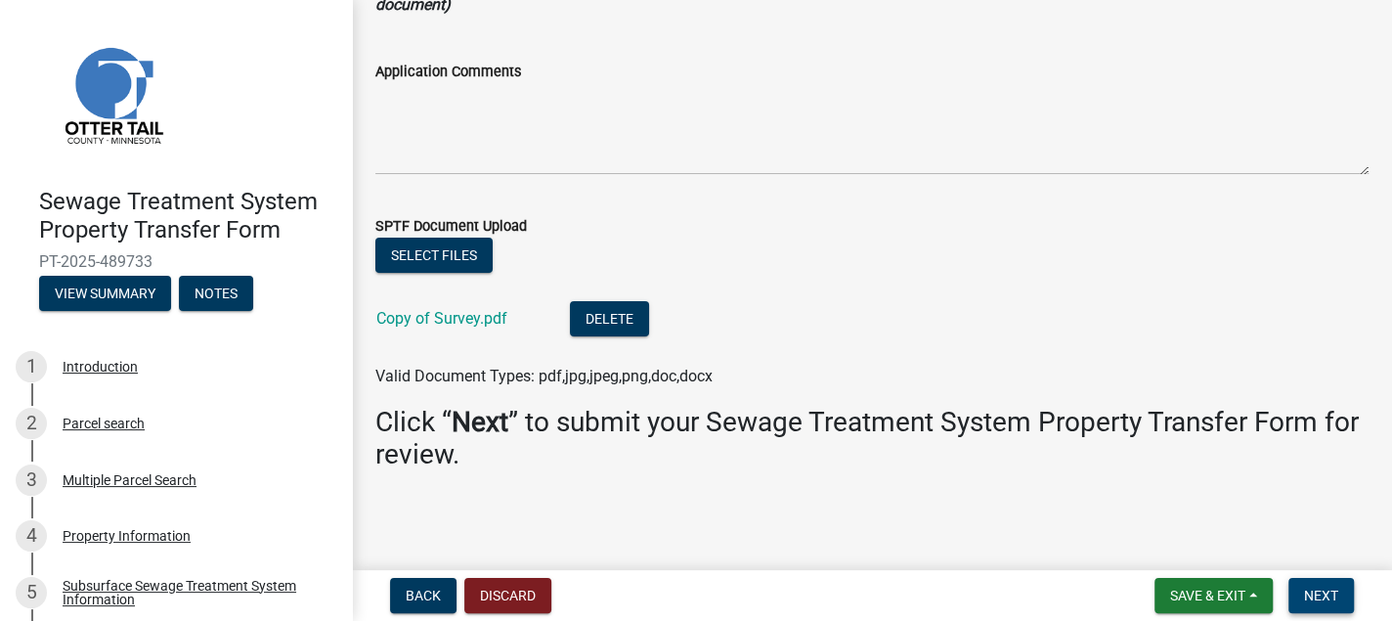
click at [1327, 595] on span "Next" at bounding box center [1321, 596] width 34 height 16
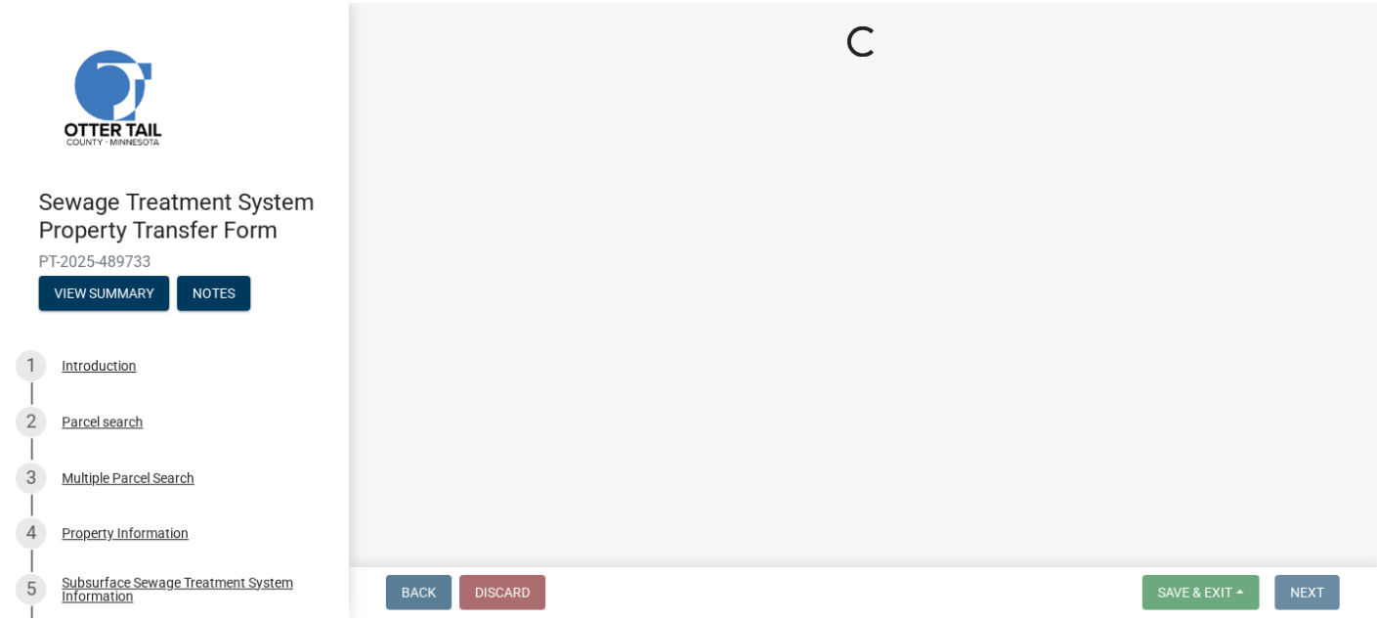
scroll to position [0, 0]
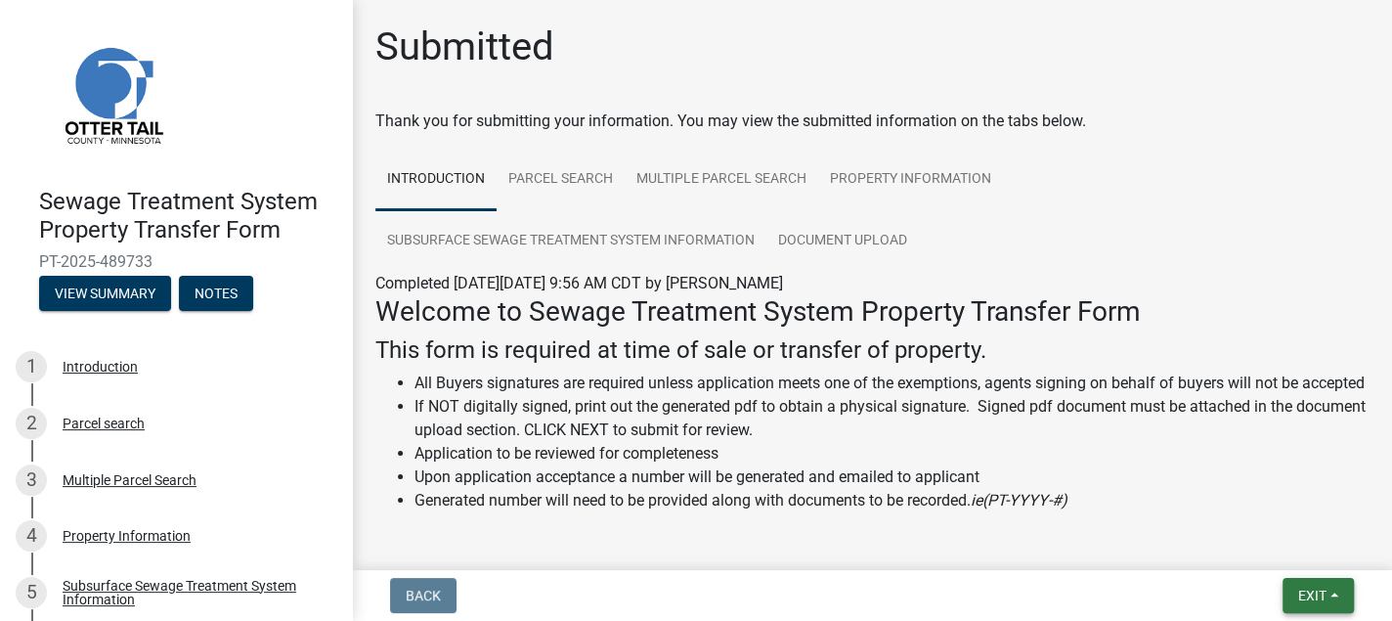
click at [1322, 592] on span "Exit" at bounding box center [1312, 596] width 28 height 16
click at [1277, 548] on button "Save & Exit" at bounding box center [1276, 544] width 156 height 47
